Goal: Entertainment & Leisure: Consume media (video, audio)

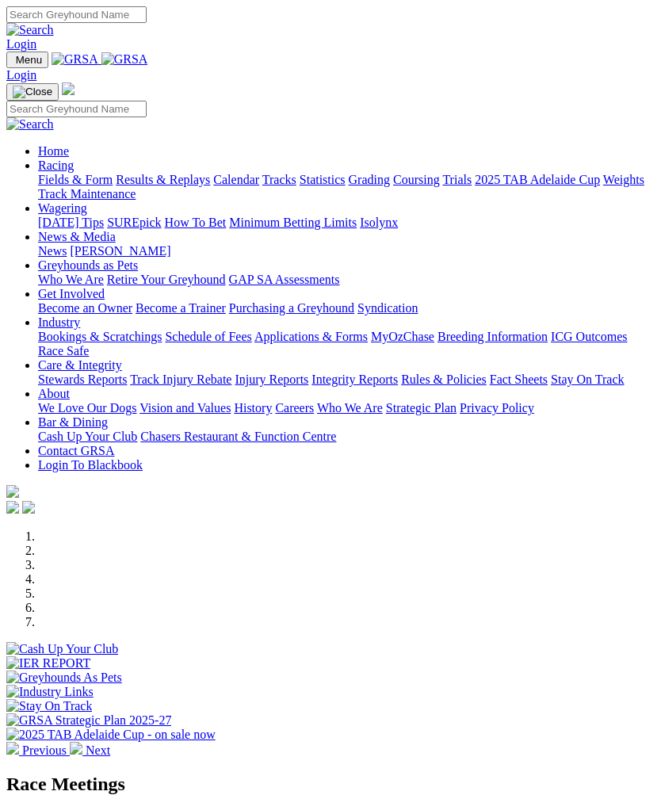
click at [13, 63] on img "Toggle navigation" at bounding box center [13, 63] width 0 height 0
click at [74, 168] on link "Racing" at bounding box center [56, 165] width 36 height 13
click at [123, 186] on link "Results & Replays" at bounding box center [163, 179] width 94 height 13
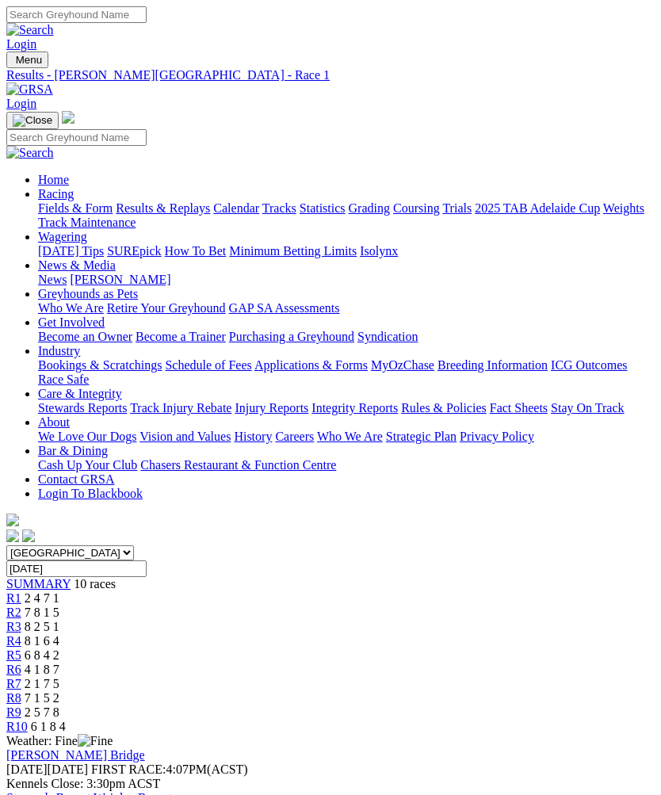
click at [21, 606] on link "R2" at bounding box center [13, 612] width 15 height 13
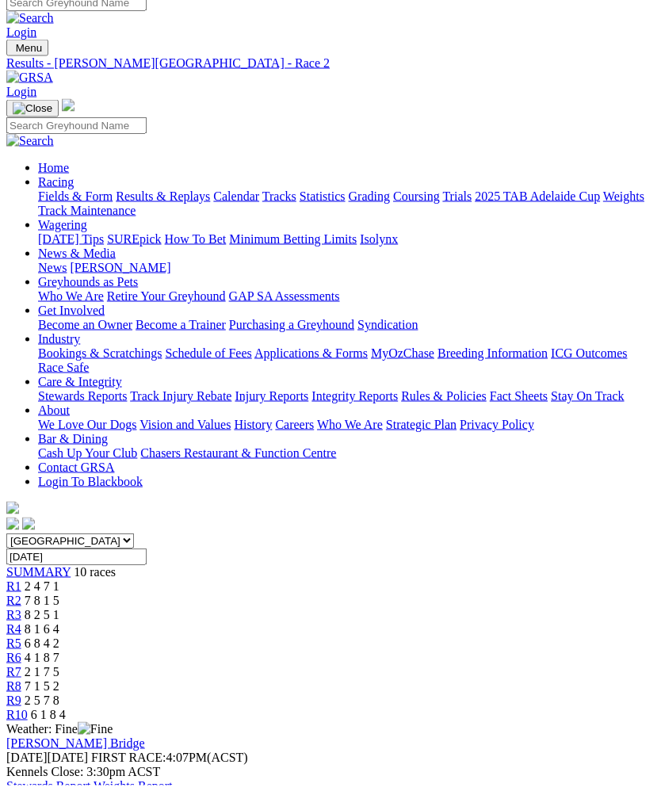
scroll to position [13, 0]
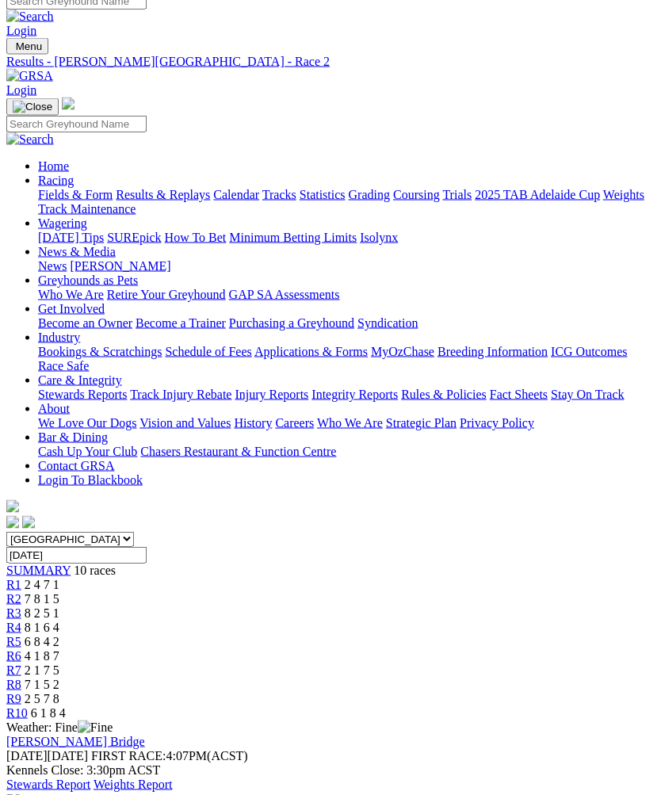
click at [21, 607] on span "R3" at bounding box center [13, 613] width 15 height 13
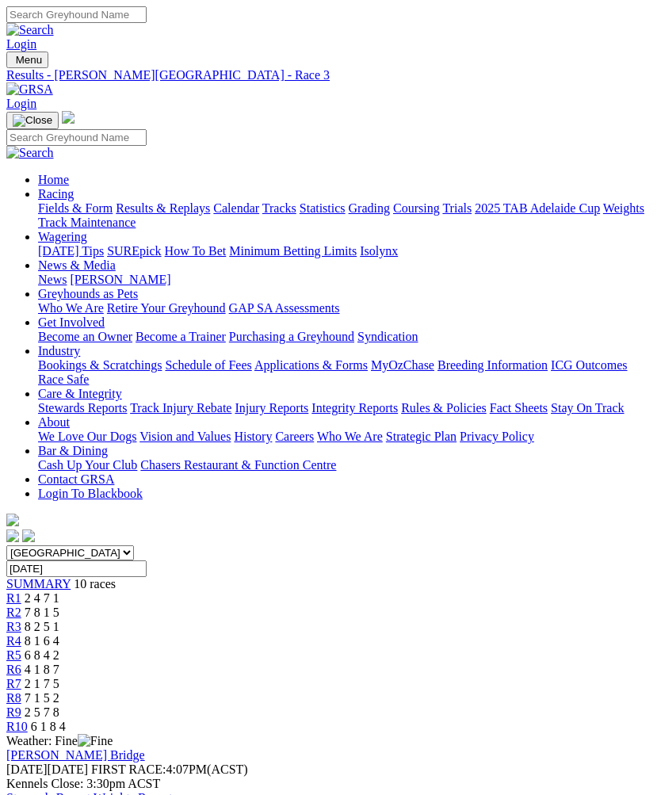
click at [21, 634] on link "R4" at bounding box center [13, 640] width 15 height 13
click at [21, 649] on span "R5" at bounding box center [13, 655] width 15 height 13
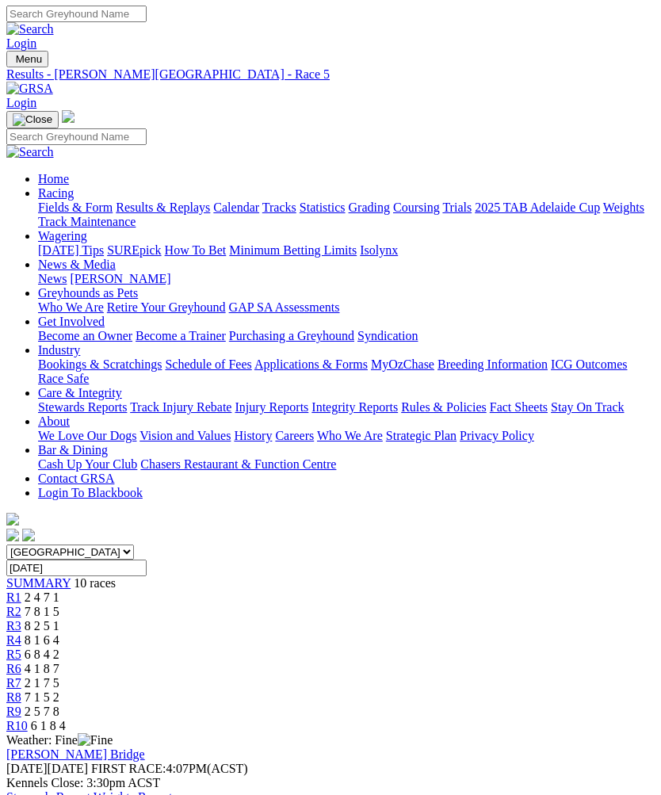
scroll to position [2, 0]
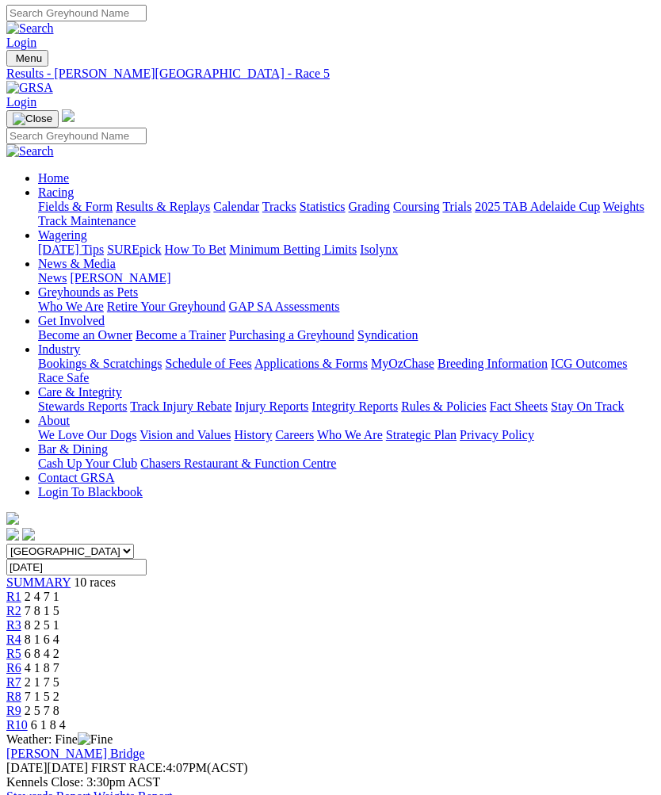
click at [21, 590] on span "R1" at bounding box center [13, 596] width 15 height 13
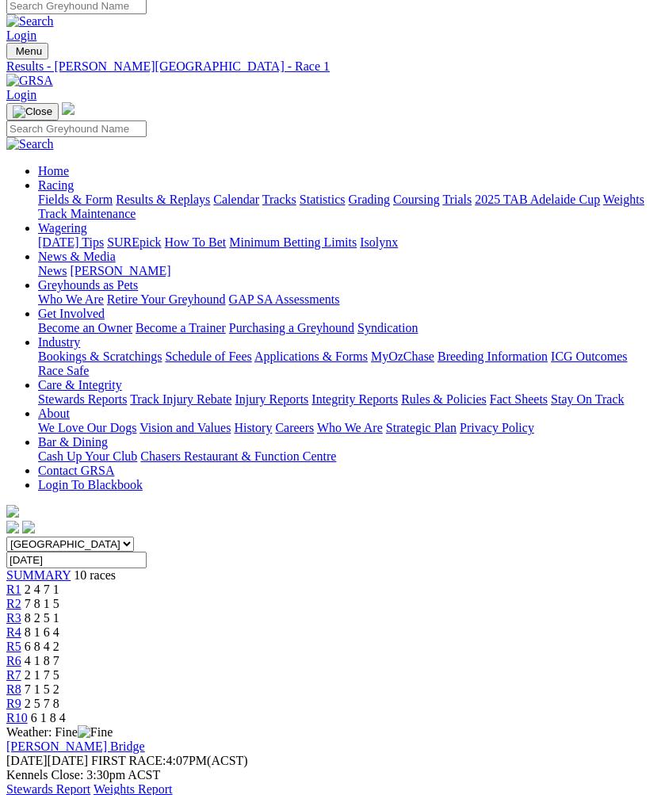
scroll to position [2, 0]
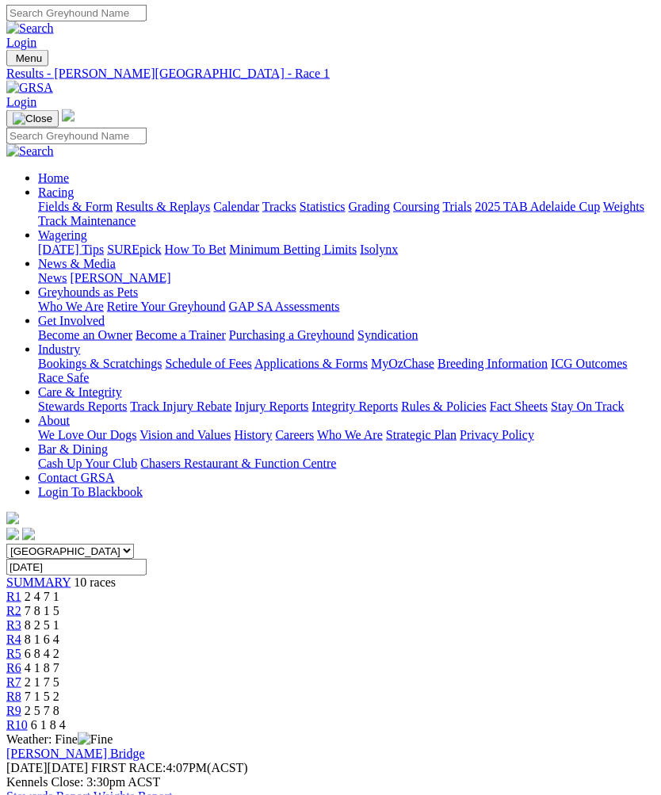
click at [21, 661] on span "R6" at bounding box center [13, 667] width 15 height 13
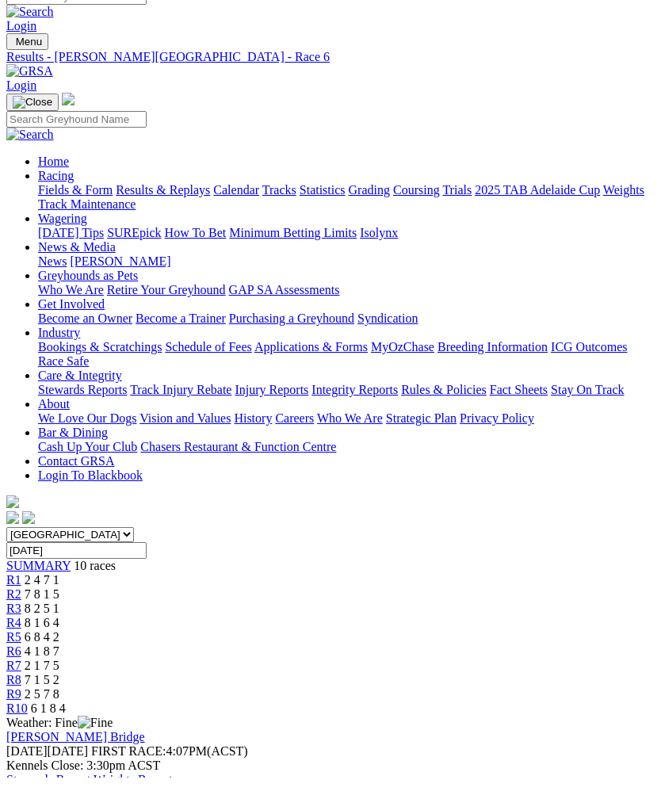
scroll to position [23, 0]
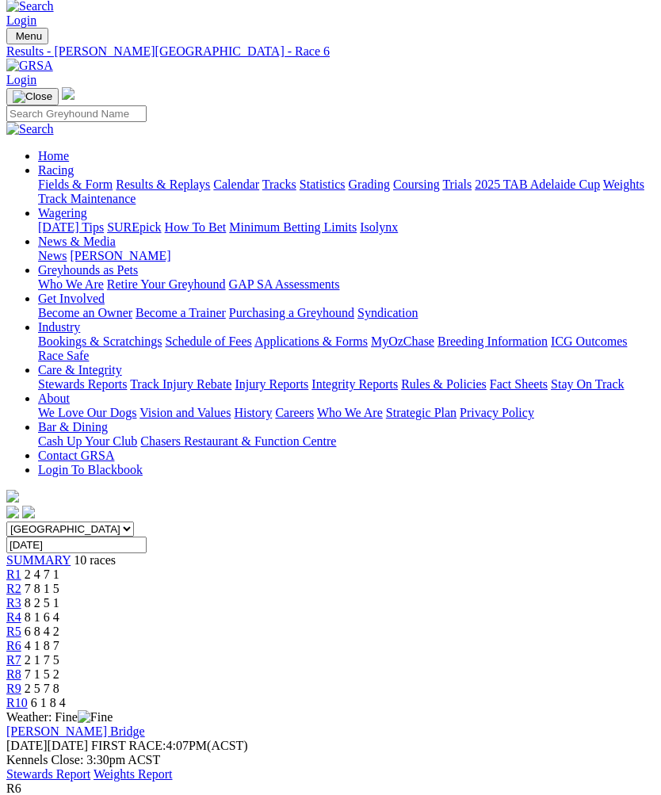
click at [21, 654] on span "R7" at bounding box center [13, 660] width 15 height 13
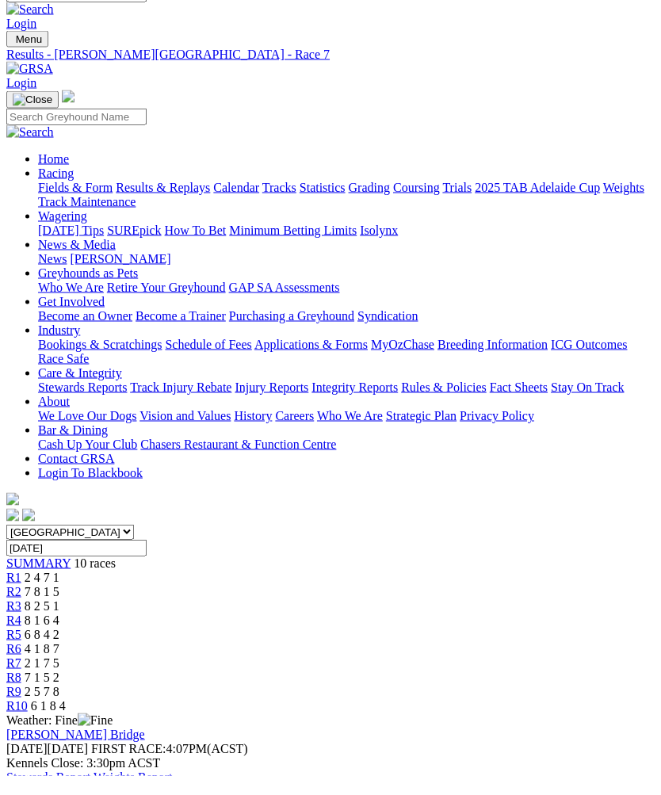
scroll to position [21, 0]
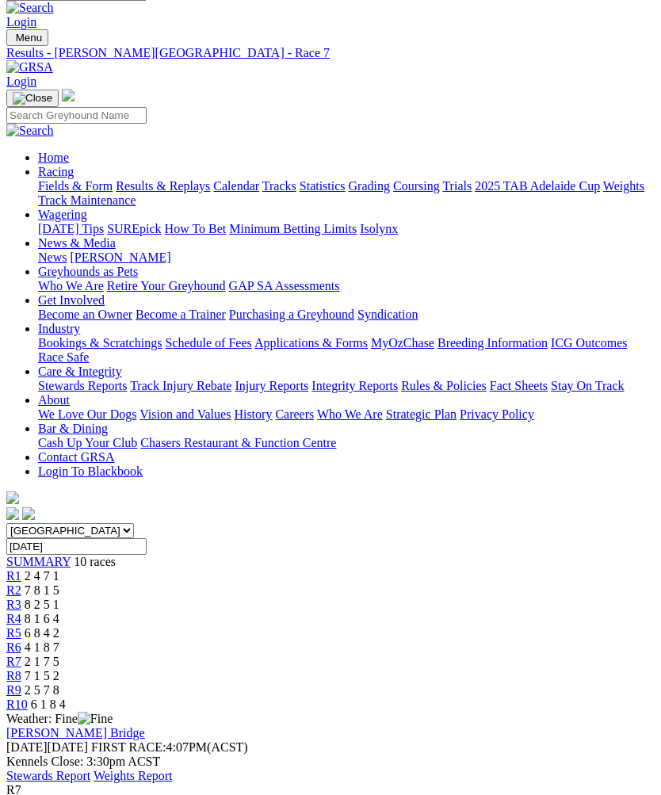
click at [21, 670] on span "R8" at bounding box center [13, 676] width 15 height 13
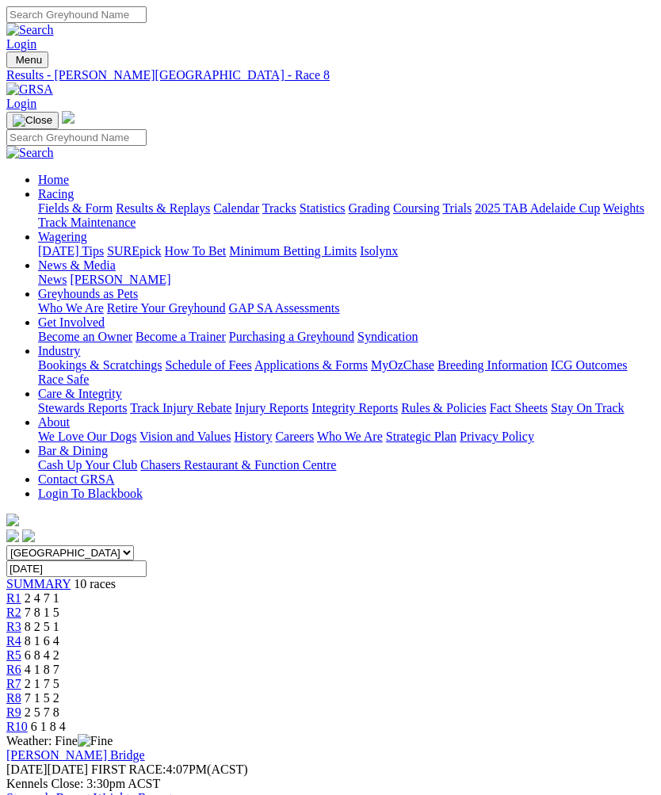
click at [21, 706] on span "R9" at bounding box center [13, 712] width 15 height 13
click at [28, 720] on span "R10" at bounding box center [16, 726] width 21 height 13
click at [21, 606] on span "R2" at bounding box center [13, 612] width 15 height 13
click at [21, 620] on link "R3" at bounding box center [13, 626] width 15 height 13
click at [21, 634] on span "R4" at bounding box center [13, 640] width 15 height 13
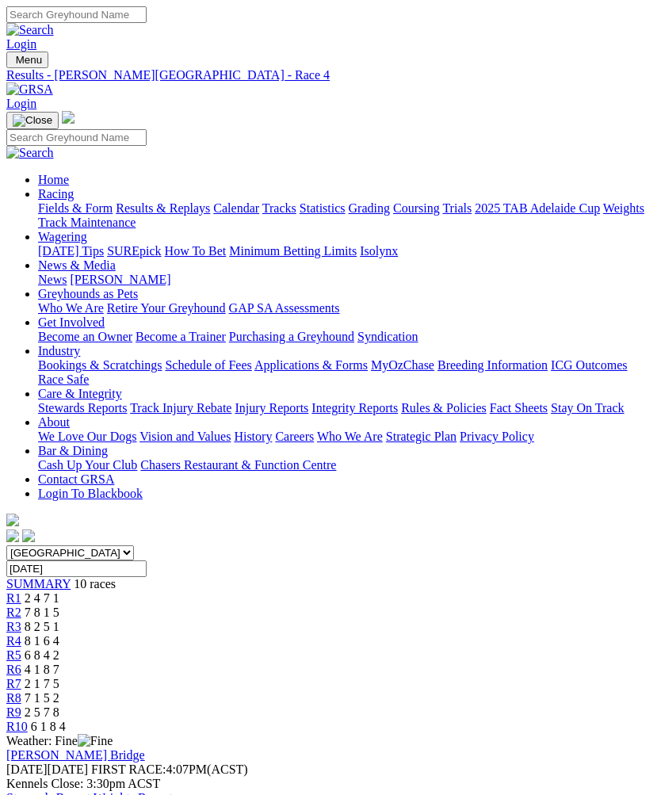
click at [90, 791] on link "Stewards Report" at bounding box center [48, 797] width 84 height 13
